Goal: Task Accomplishment & Management: Manage account settings

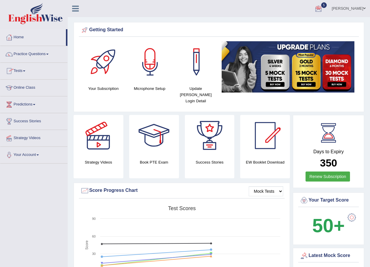
click at [25, 70] on span at bounding box center [24, 70] width 2 height 1
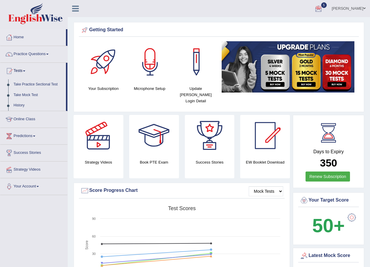
click at [27, 95] on link "Take Mock Test" at bounding box center [38, 95] width 55 height 11
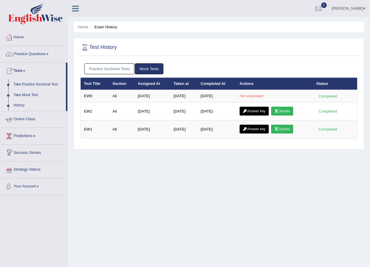
click at [126, 201] on div "Home Exam History Test History Practice Sectional Tests Mock Tests Test Title S…" at bounding box center [219, 147] width 302 height 294
click at [363, 9] on span at bounding box center [364, 8] width 2 height 4
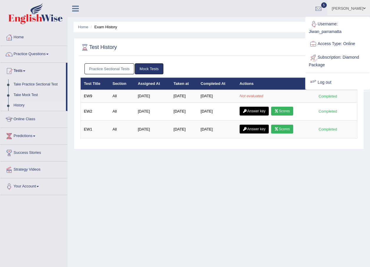
click at [324, 83] on link "Log out" at bounding box center [338, 83] width 64 height 14
